Goal: Task Accomplishment & Management: Complete application form

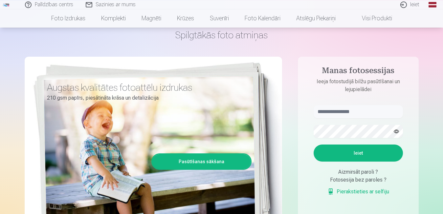
scroll to position [32, 0]
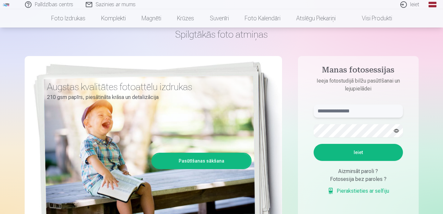
click at [360, 107] on input "text" at bounding box center [357, 111] width 89 height 13
type input "**********"
click at [397, 131] on button "button" at bounding box center [396, 131] width 12 height 12
click at [373, 154] on button "Ieiet" at bounding box center [357, 152] width 89 height 17
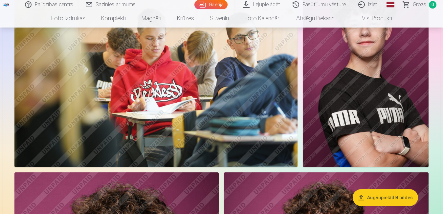
scroll to position [2421, 0]
